Goal: Task Accomplishment & Management: Manage account settings

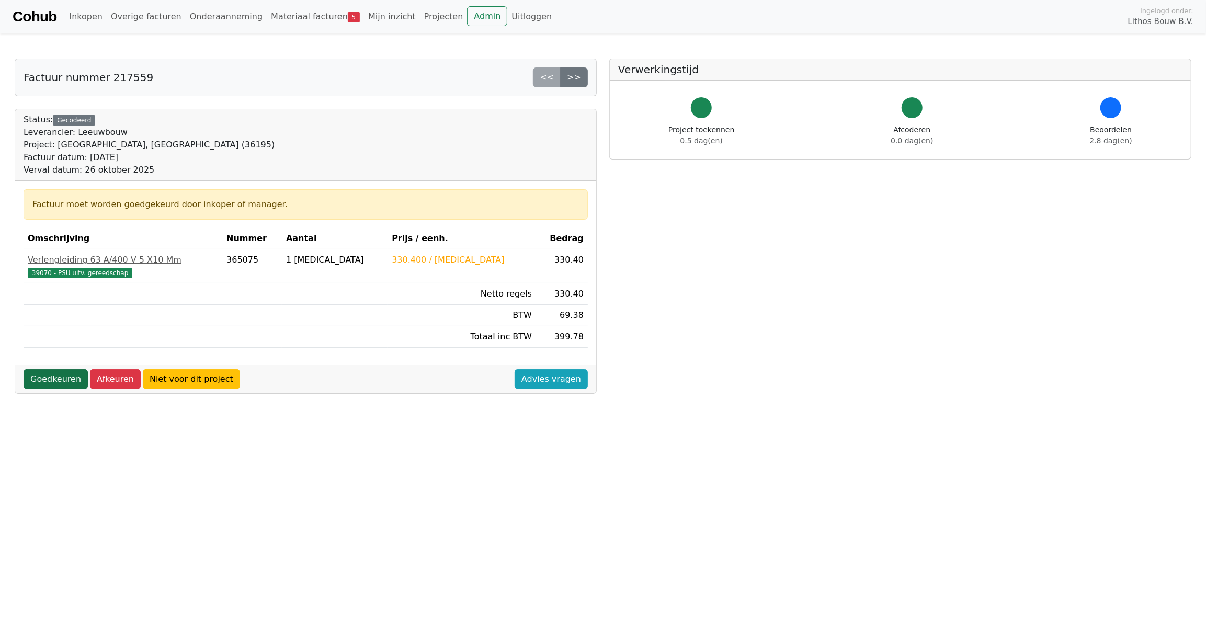
click at [57, 377] on link "Goedkeuren" at bounding box center [56, 379] width 64 height 20
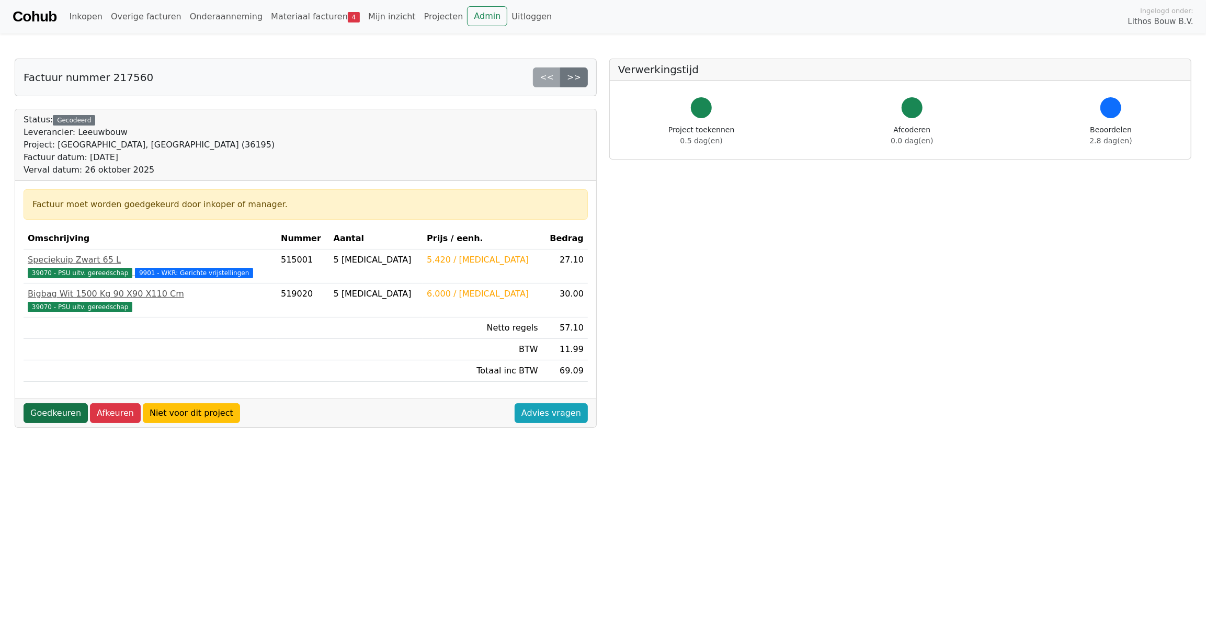
click at [44, 413] on link "Goedkeuren" at bounding box center [56, 413] width 64 height 20
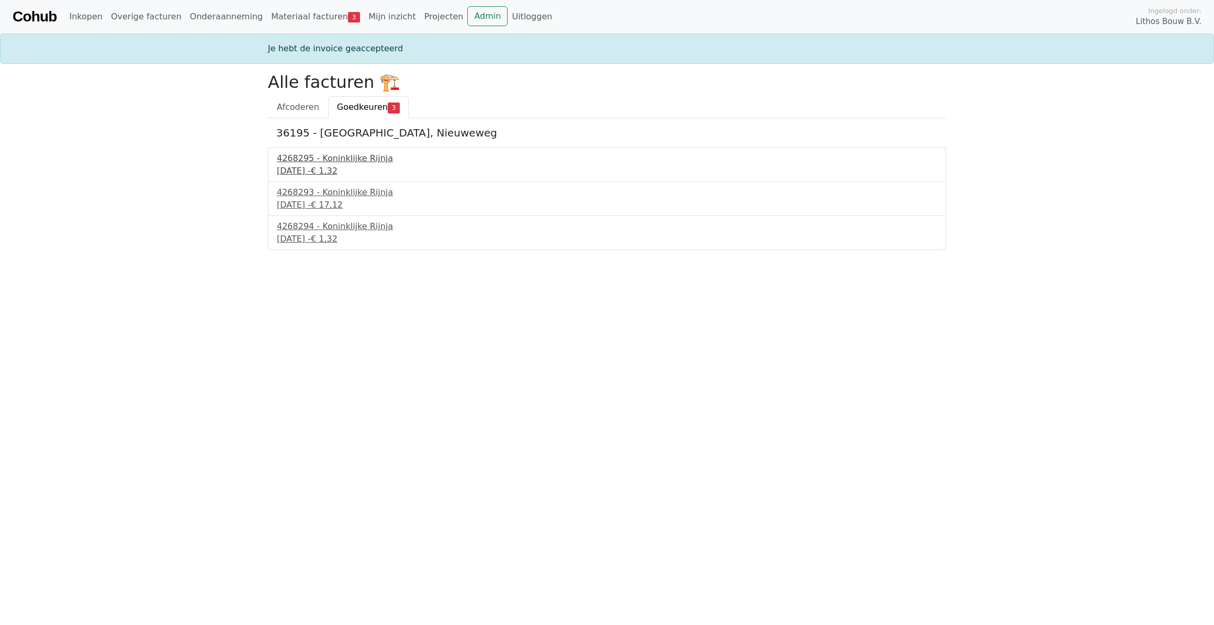
click at [328, 166] on div "26 september 2025 - € 1,32" at bounding box center [607, 171] width 660 height 13
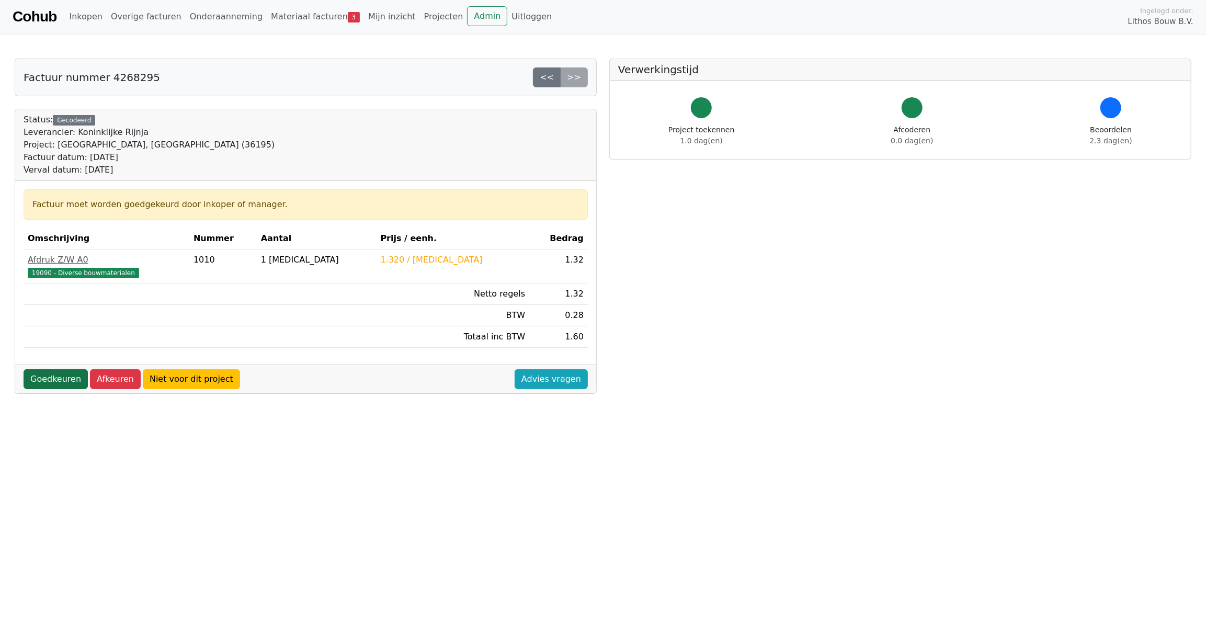
click at [36, 377] on link "Goedkeuren" at bounding box center [56, 379] width 64 height 20
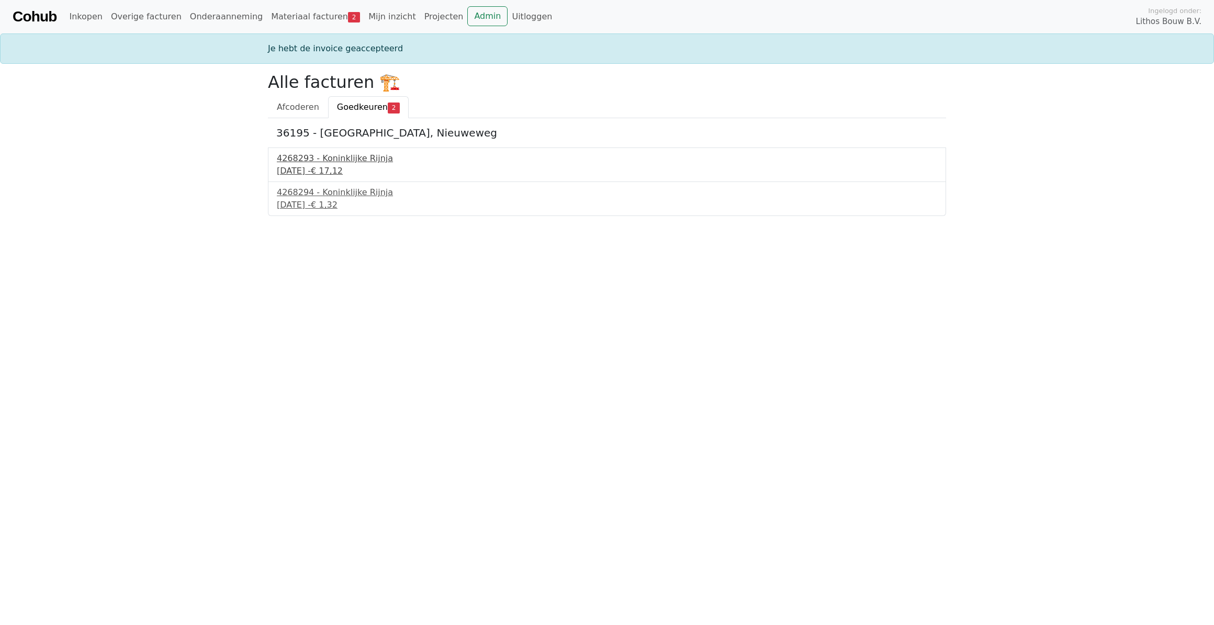
click at [292, 162] on div "4268293 - Koninklijke Rijnja" at bounding box center [607, 158] width 660 height 13
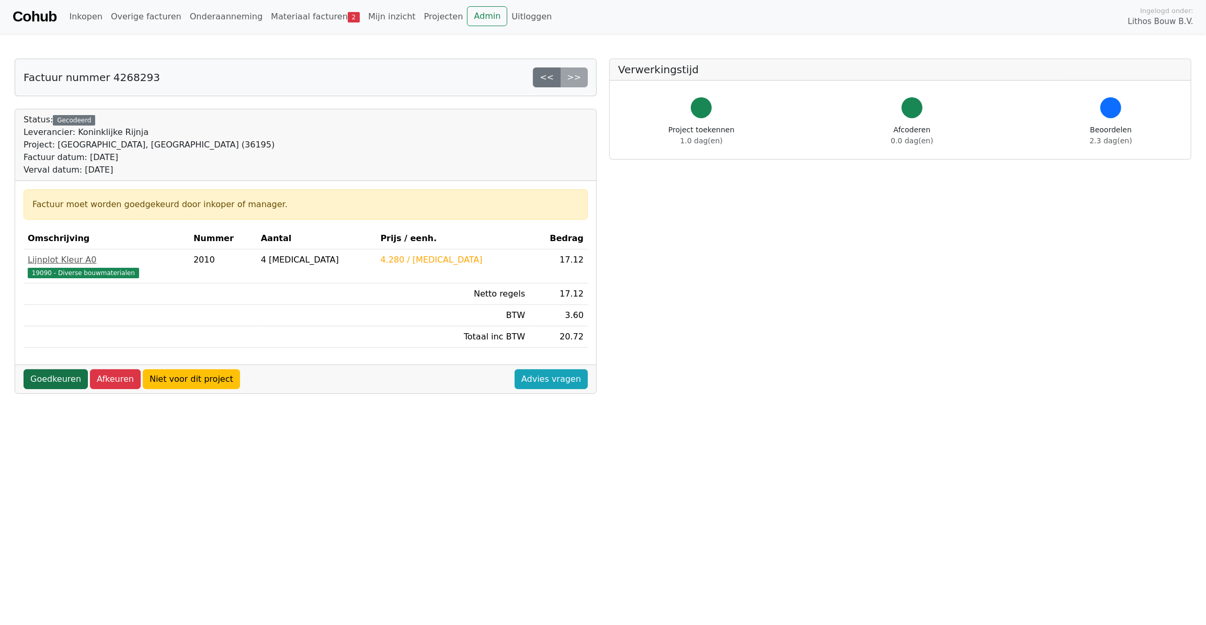
click at [46, 376] on link "Goedkeuren" at bounding box center [56, 379] width 64 height 20
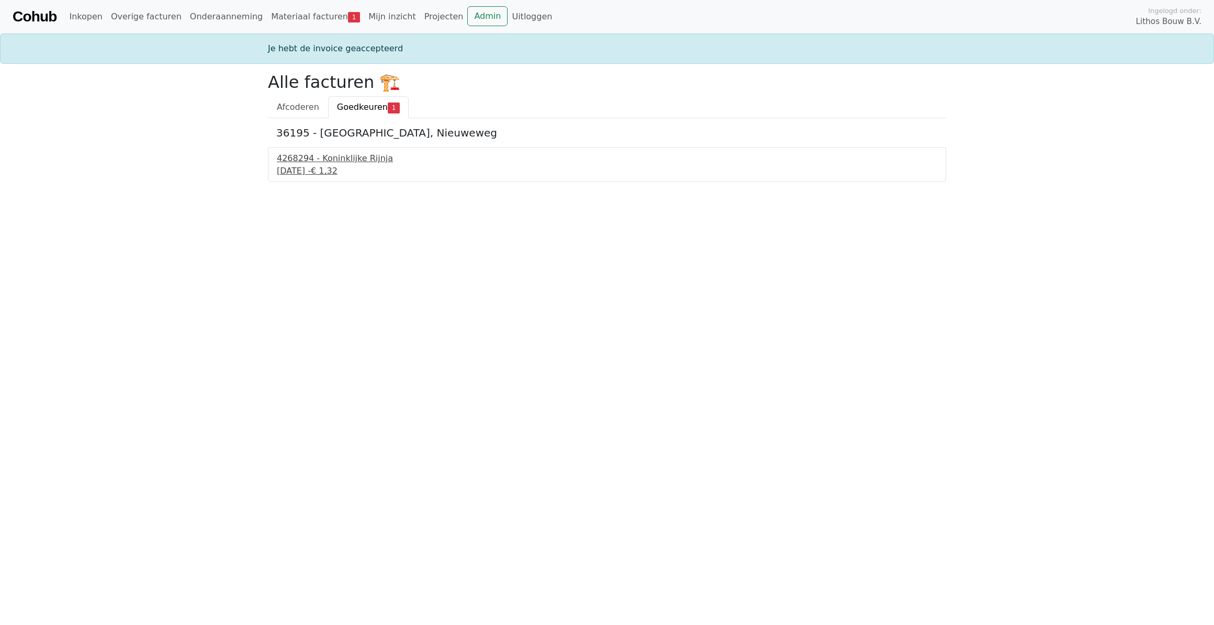
click at [340, 167] on div "26 september 2025 - € 1,32" at bounding box center [607, 171] width 660 height 13
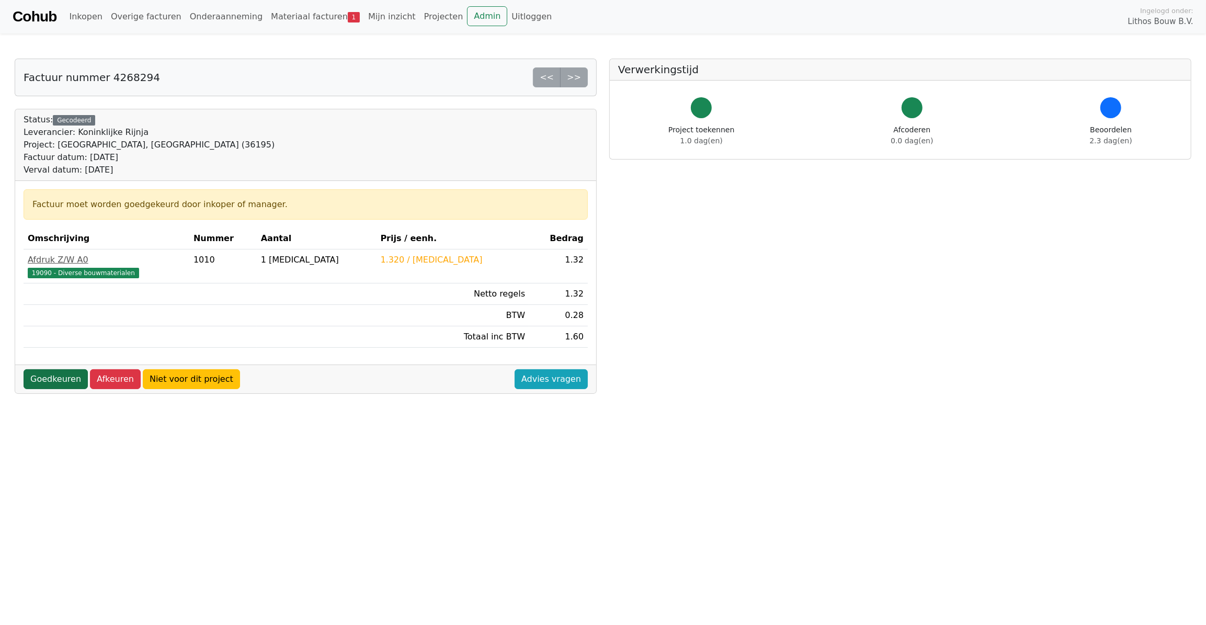
click at [70, 381] on link "Goedkeuren" at bounding box center [56, 379] width 64 height 20
